Goal: Transaction & Acquisition: Purchase product/service

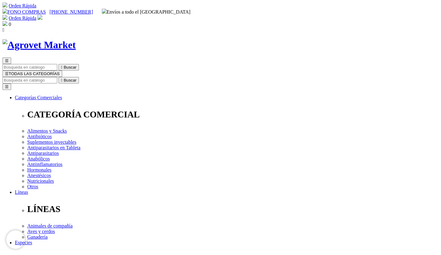
click at [42, 15] on img at bounding box center [39, 17] width 5 height 5
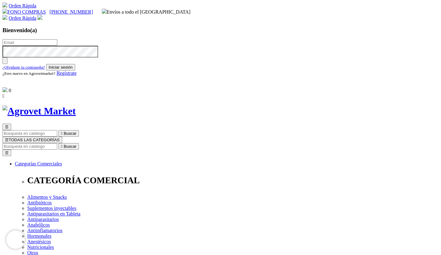
click at [77, 76] on span "Regístrate" at bounding box center [67, 73] width 20 height 5
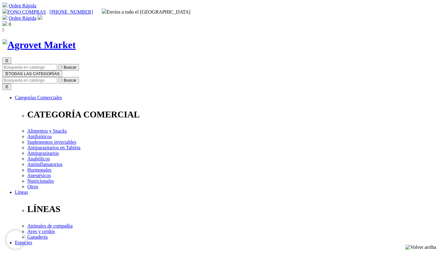
radio input "true"
type input "SHIRLEY GEORGINA"
type input "MARCOS MEDINA"
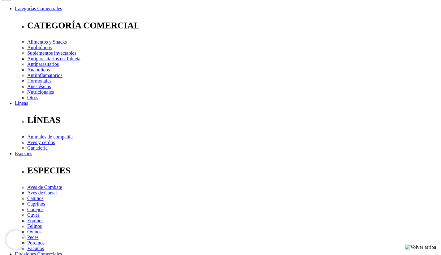
scroll to position [117, 0]
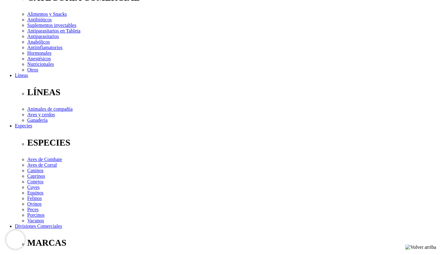
select select "DNI"
type input "74734027"
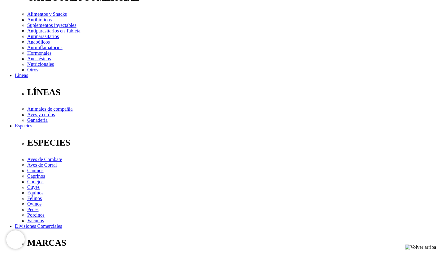
select select "Propietario_de_mascota"
type input "S"
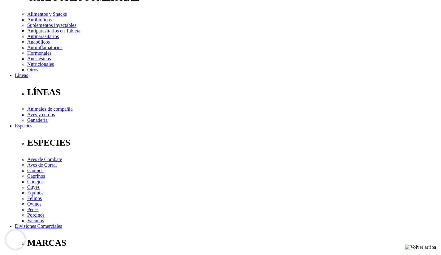
type input "shirleygeorginamarcosmedina@gmail.com"
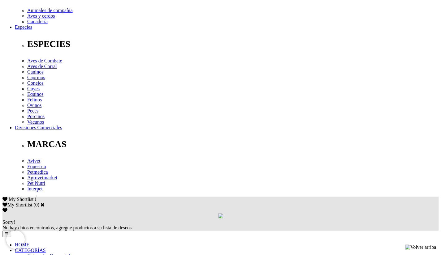
scroll to position [228, 0]
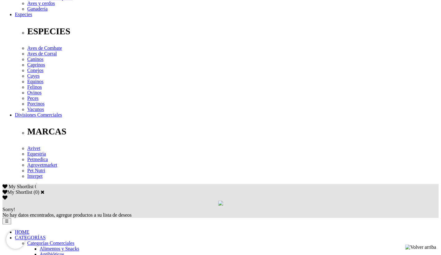
type input "29/01/1997"
checkbox input "true"
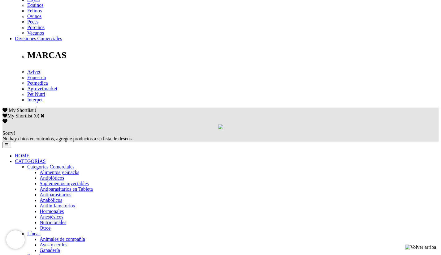
scroll to position [342, 0]
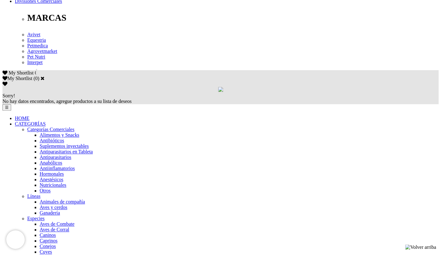
checkbox input "false"
checkbox input "true"
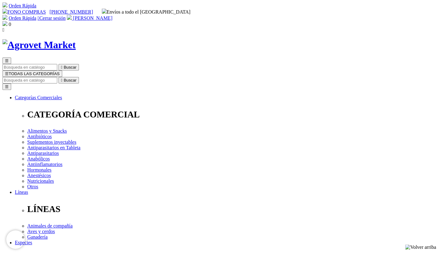
click at [57, 77] on input "Buscar" at bounding box center [29, 80] width 55 height 6
type input "floraviva"
click at [58, 77] on button " Buscar" at bounding box center [68, 80] width 20 height 6
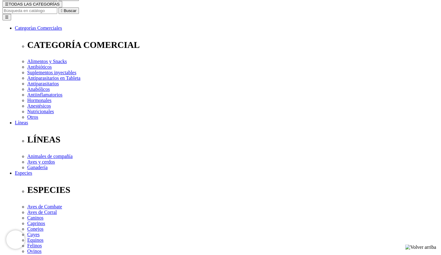
scroll to position [68, 0]
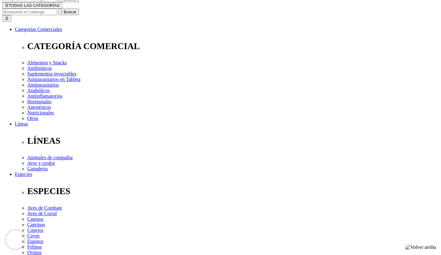
select select "84"
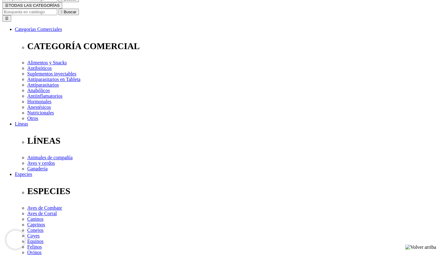
select select "84"
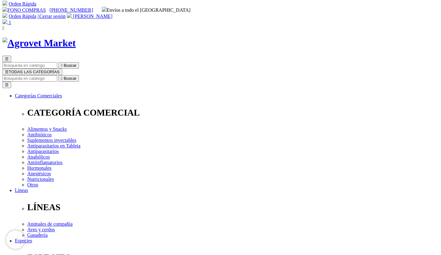
scroll to position [0, 0]
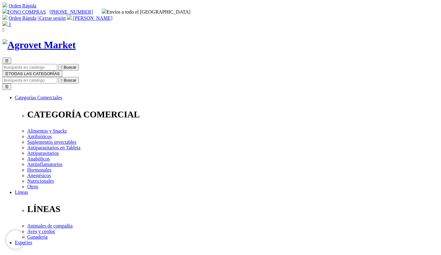
click at [57, 77] on input "Buscar" at bounding box center [29, 80] width 55 height 6
type input "dentitoy"
click at [58, 77] on button " Buscar" at bounding box center [68, 80] width 20 height 6
click at [76, 39] on img at bounding box center [38, 44] width 73 height 11
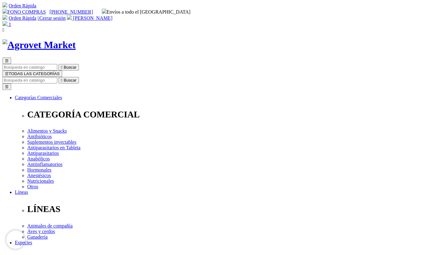
click at [57, 77] on input "Buscar" at bounding box center [29, 80] width 55 height 6
type input "vetlife"
click at [58, 77] on button " Buscar" at bounding box center [68, 80] width 20 height 6
click at [11, 22] on span "1" at bounding box center [10, 24] width 2 height 5
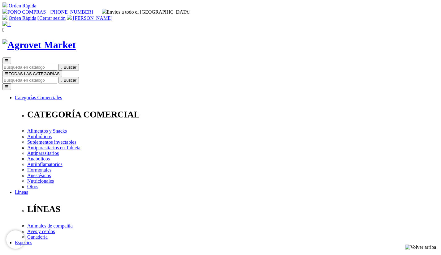
type input "COMPRA1"
drag, startPoint x: 330, startPoint y: 116, endPoint x: 301, endPoint y: 123, distance: 29.6
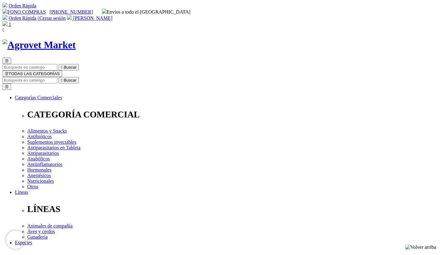
select select "LIMA"
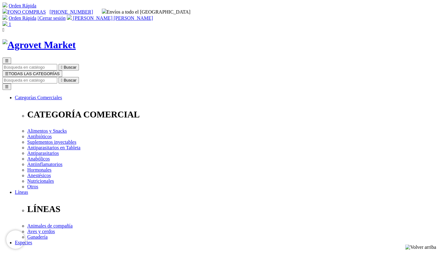
select select
select select "3"
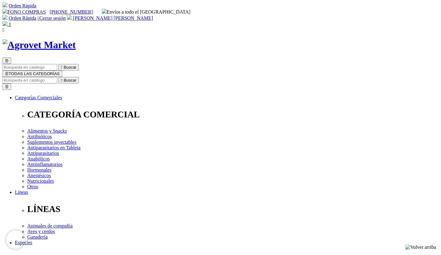
select select "39"
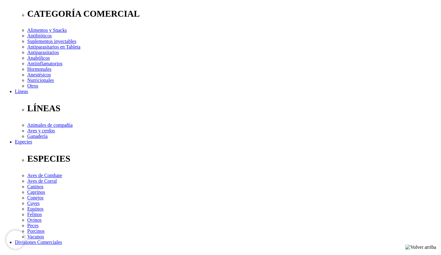
scroll to position [102, 0]
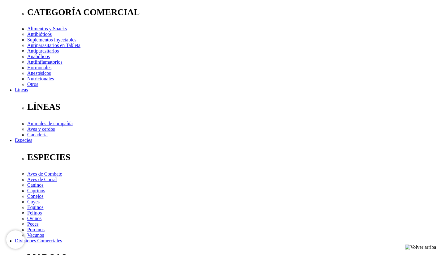
type input "AV.SAN MARTIN MZ 32 LOTE 6 - BUENOS AIRES DE VILLA . CHORRILLOS"
select select "Boleta"
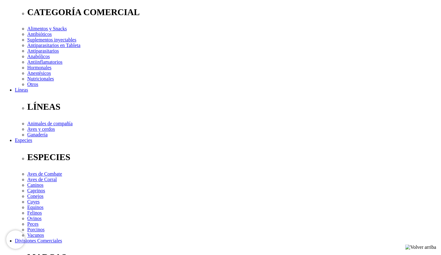
type input "954456430"
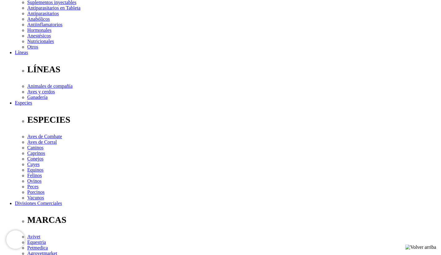
type input "AV.SAN MARTIN MZ 32 LOTE 6 - BUENOS AIRES DE VILLA (REFERENCIA BODEGA EL ECONOM…"
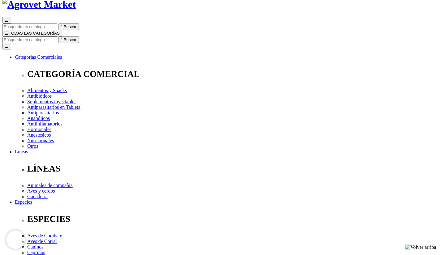
scroll to position [42, 0]
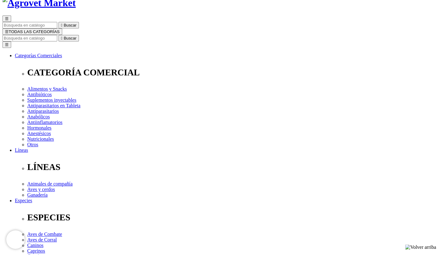
radio input "true"
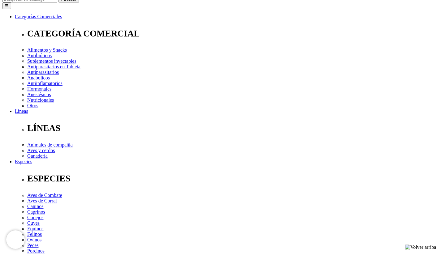
scroll to position [97, 0]
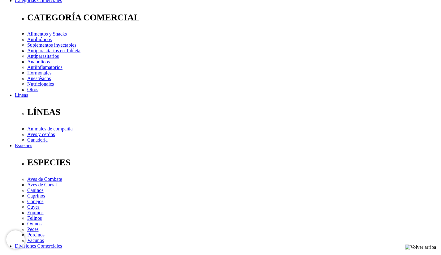
type textarea "PERSONA QUE RECIBE EL PEDIDO: [PERSON_NAME] O [PERSON_NAME]"
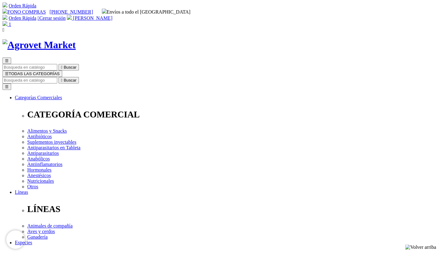
radio input "true"
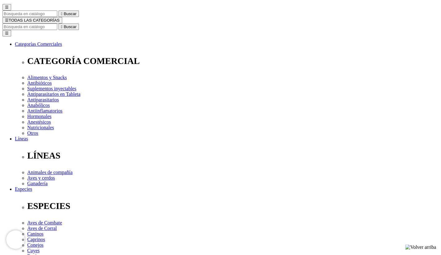
scroll to position [55, 0]
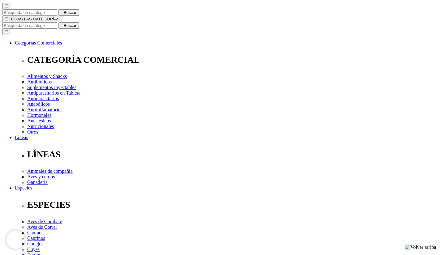
checkbox input "true"
